Goal: Task Accomplishment & Management: Complete application form

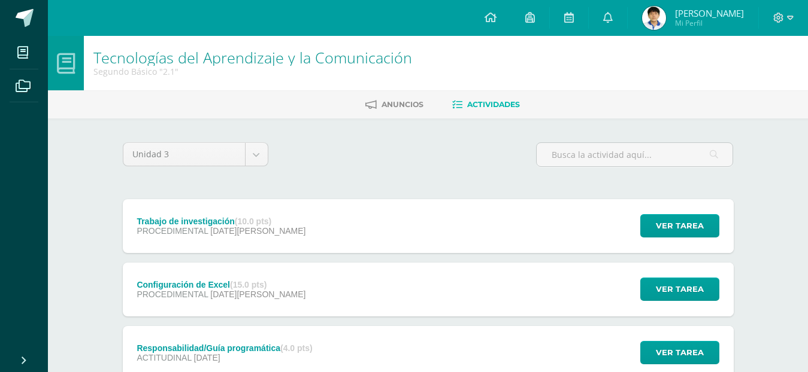
click at [261, 283] on strong "(15.0 pts)" at bounding box center [248, 285] width 37 height 10
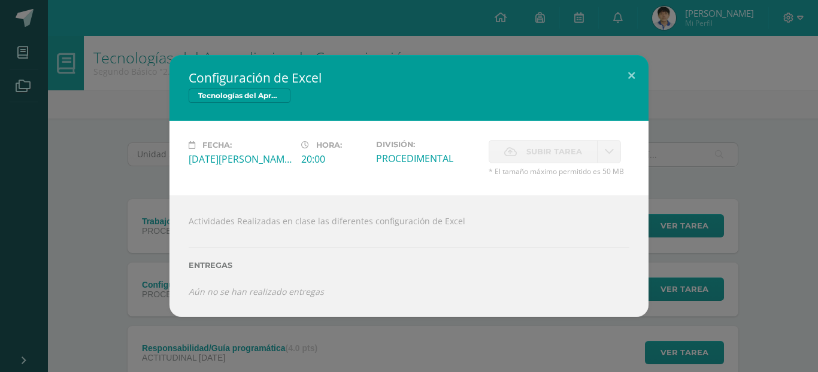
click at [582, 144] on label "Subir tarea" at bounding box center [543, 151] width 109 height 23
click at [633, 84] on button at bounding box center [631, 75] width 34 height 41
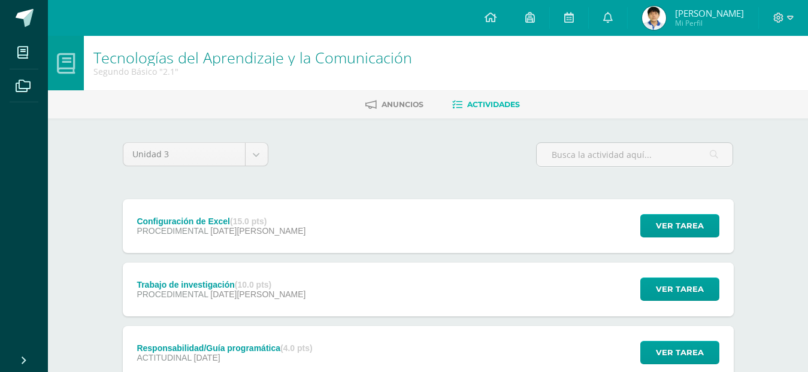
click at [264, 292] on div "PROCEDIMENTAL [DATE][PERSON_NAME]" at bounding box center [221, 295] width 169 height 10
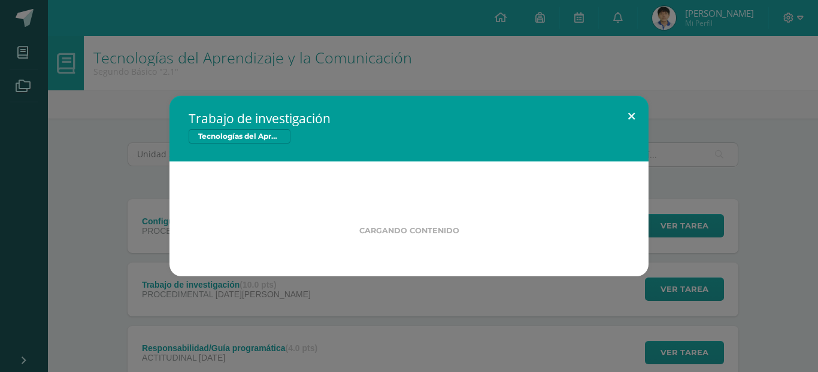
click at [633, 114] on button at bounding box center [631, 116] width 34 height 41
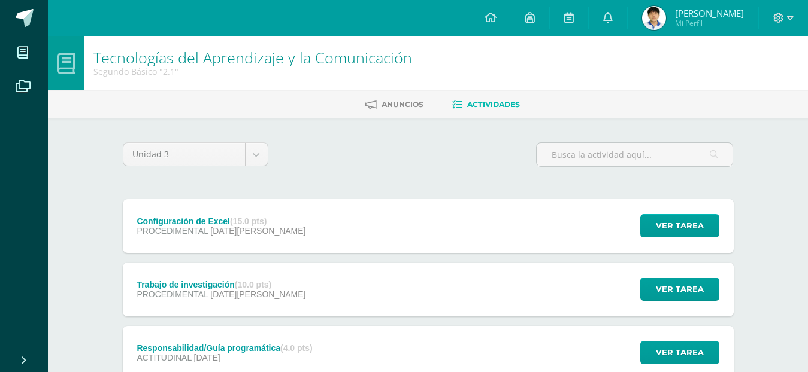
click at [327, 241] on div "Configuración de Excel (15.0 pts) PROCEDIMENTAL [DATE][PERSON_NAME] Ver tarea C…" at bounding box center [428, 226] width 611 height 54
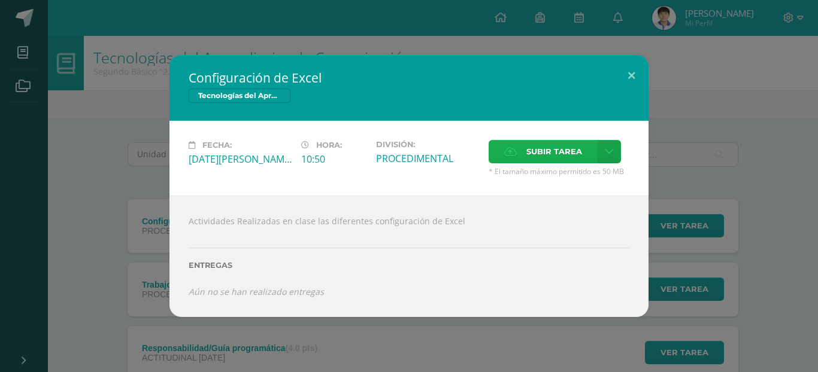
click at [574, 148] on span "Subir tarea" at bounding box center [554, 152] width 56 height 22
click at [0, 0] on input "Subir tarea" at bounding box center [0, 0] width 0 height 0
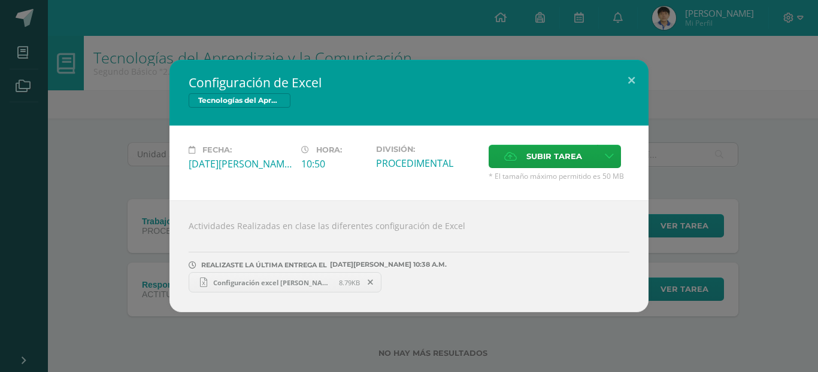
click at [283, 281] on span "Configuración excel [PERSON_NAME] 2.1.xlsx" at bounding box center [273, 282] width 132 height 9
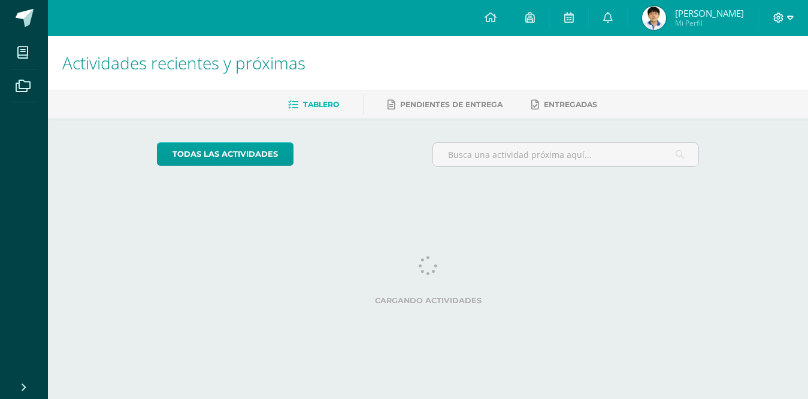
click at [784, 15] on span at bounding box center [783, 17] width 20 height 13
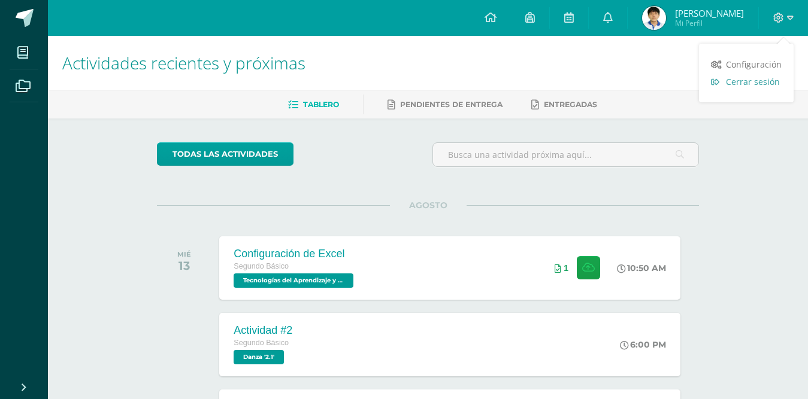
click at [723, 78] on link "Cerrar sesión" at bounding box center [746, 81] width 95 height 17
